Goal: Find specific page/section: Find specific page/section

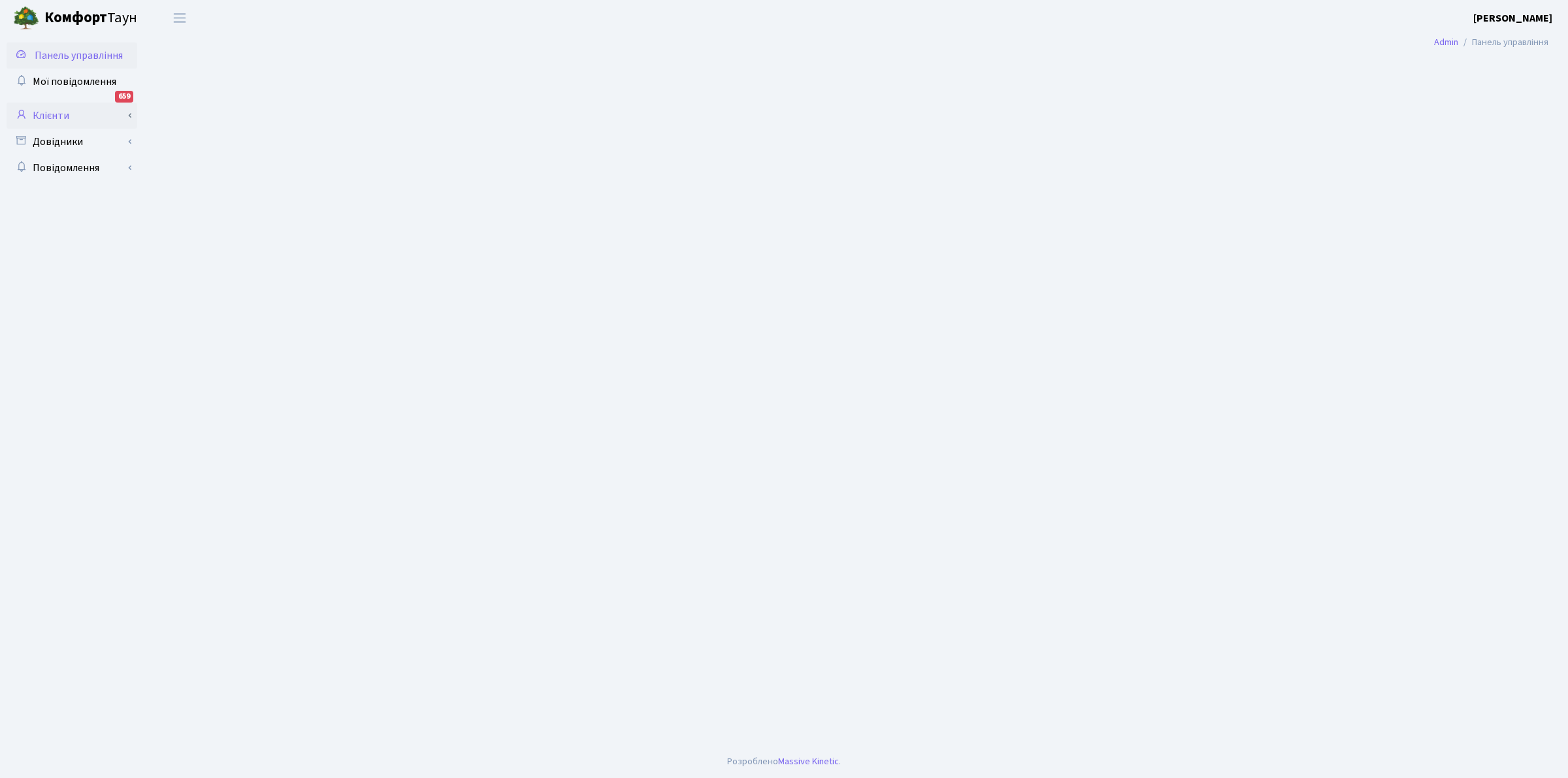
click at [46, 109] on link "Клієнти" at bounding box center [71, 115] width 130 height 26
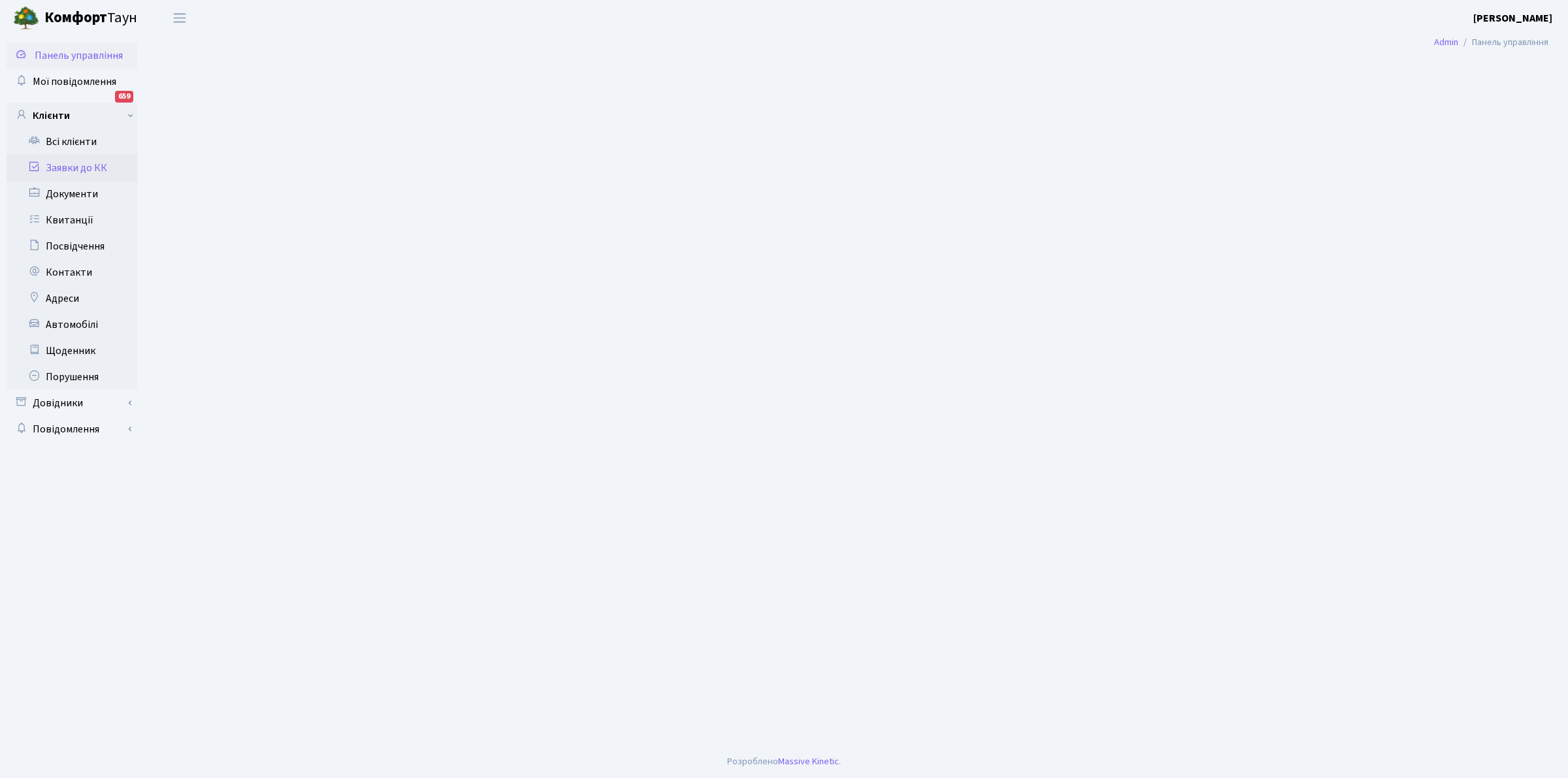
click at [73, 165] on link "Заявки до КК" at bounding box center [71, 168] width 130 height 26
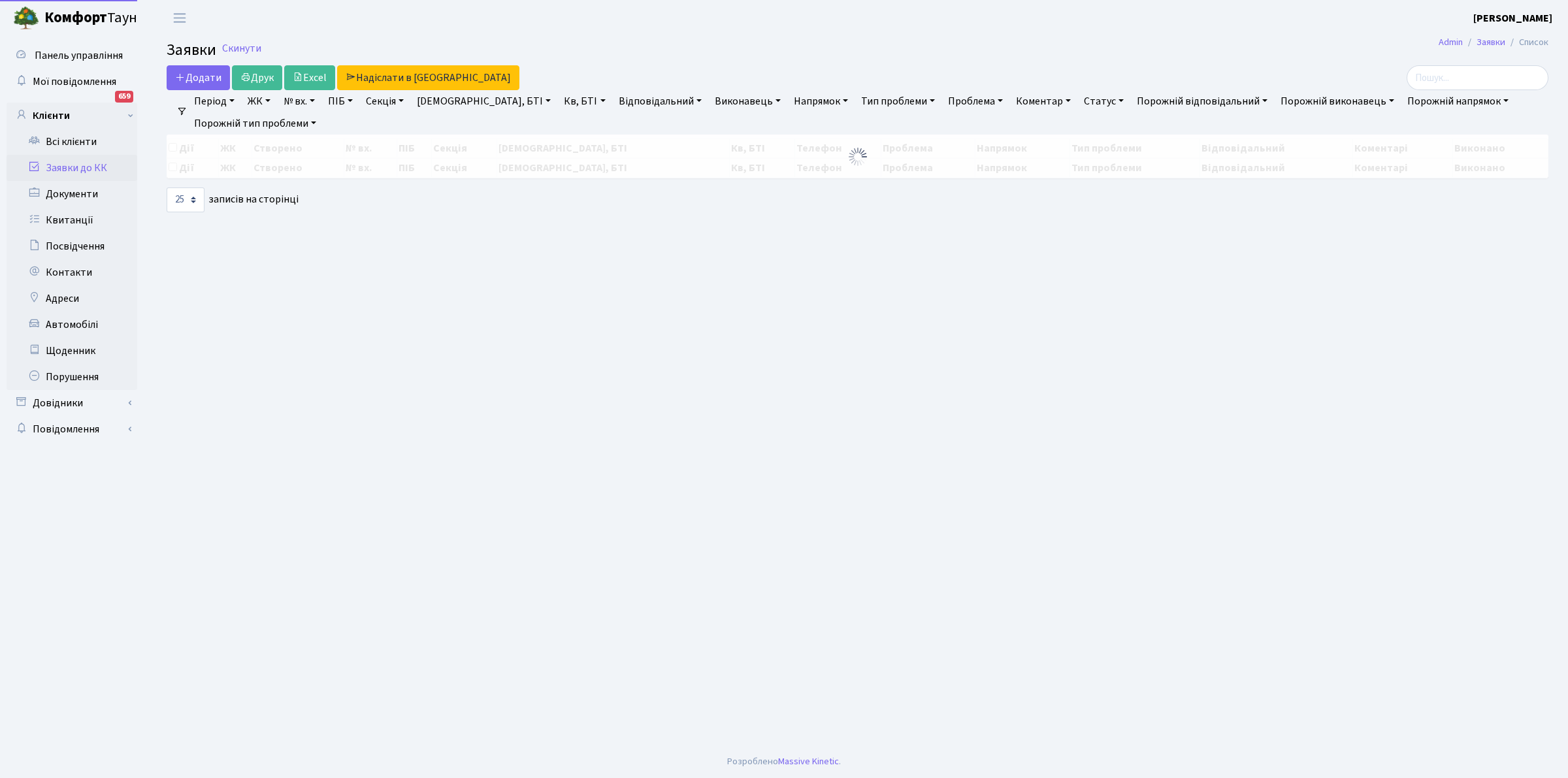
select select "25"
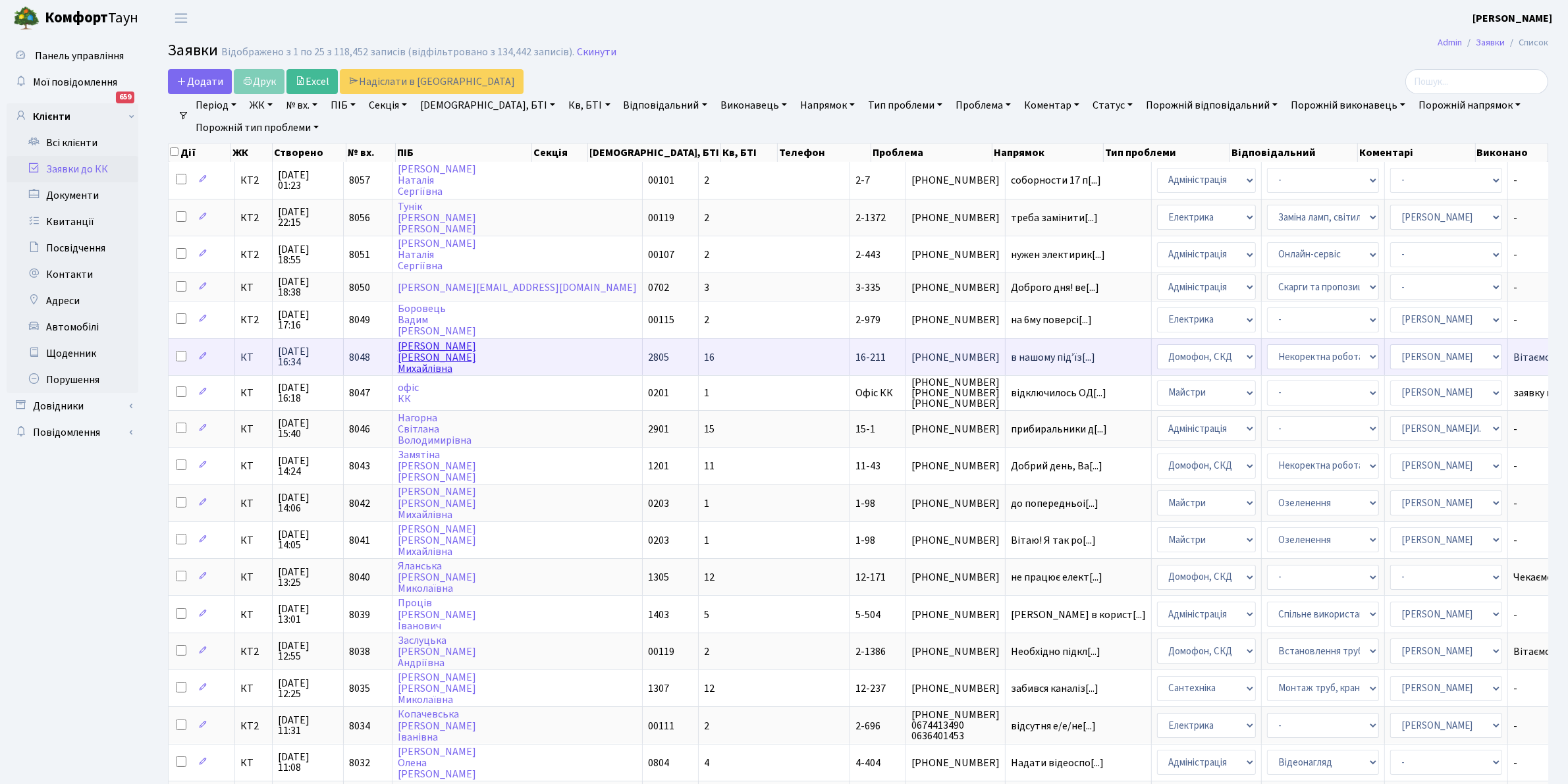
click at [428, 339] on link "[PERSON_NAME] [PERSON_NAME]" at bounding box center [437, 357] width 79 height 37
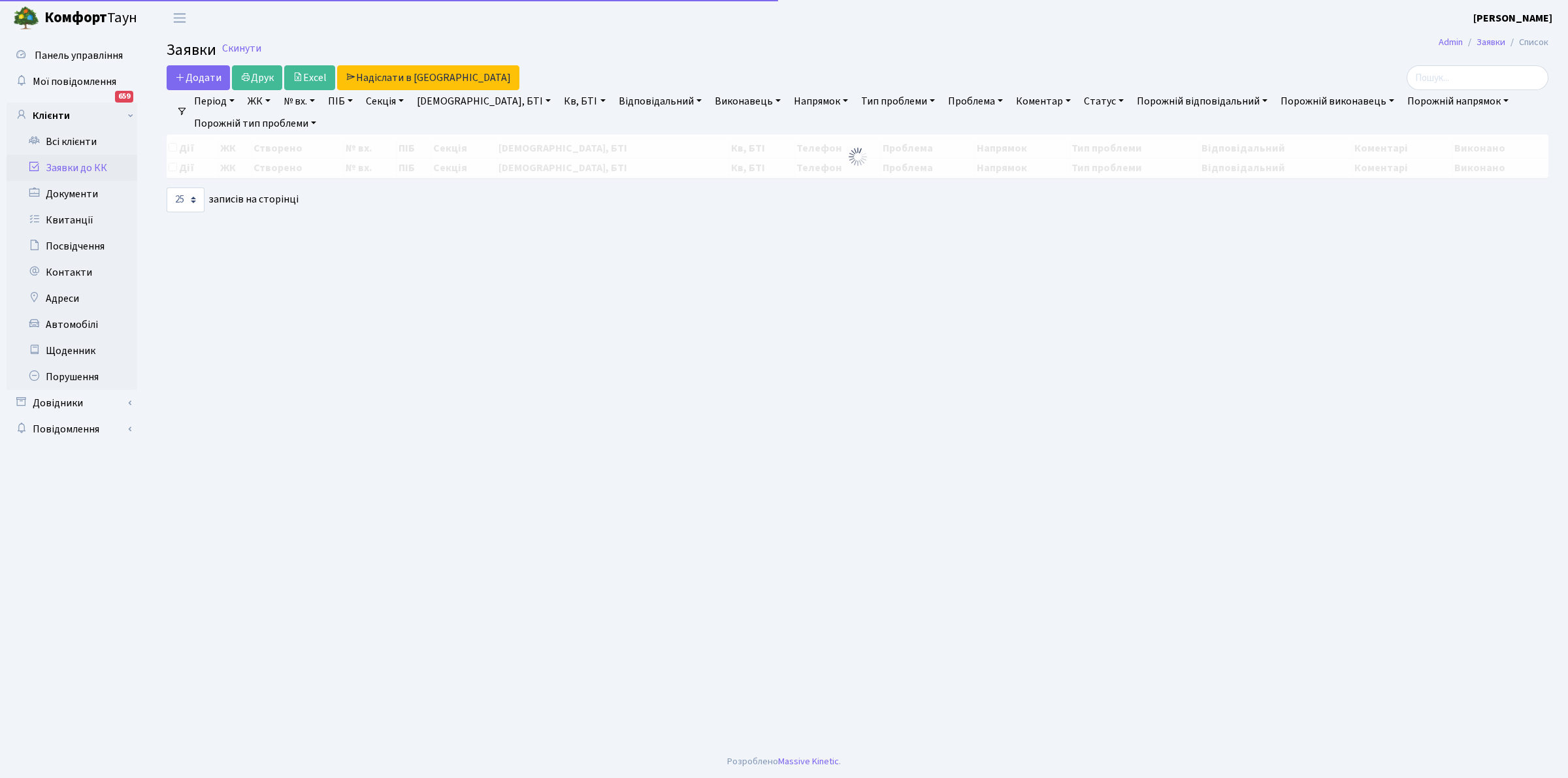
select select "25"
